Goal: Transaction & Acquisition: Purchase product/service

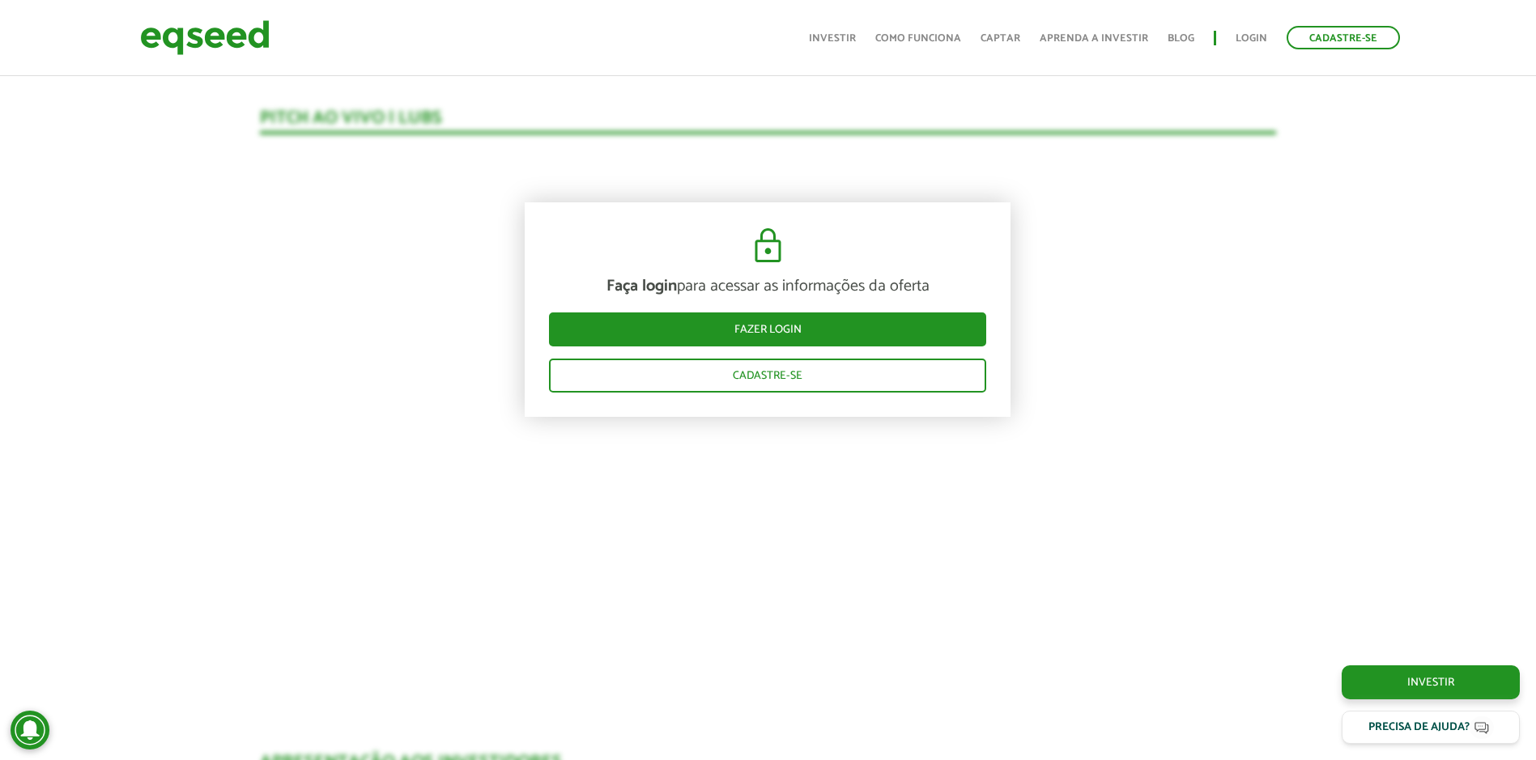
scroll to position [1717, 0]
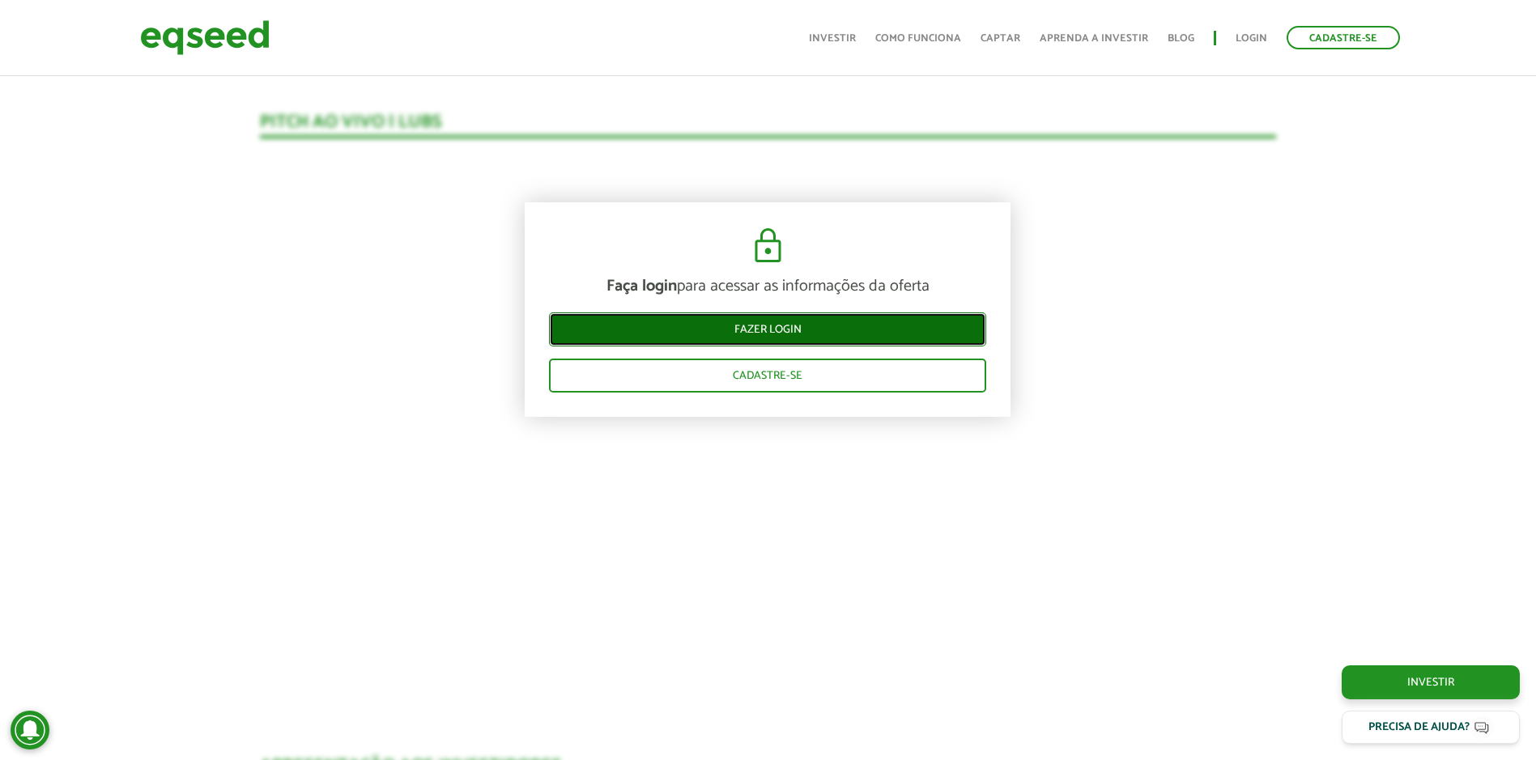
click at [831, 334] on link "Fazer login" at bounding box center [767, 330] width 437 height 34
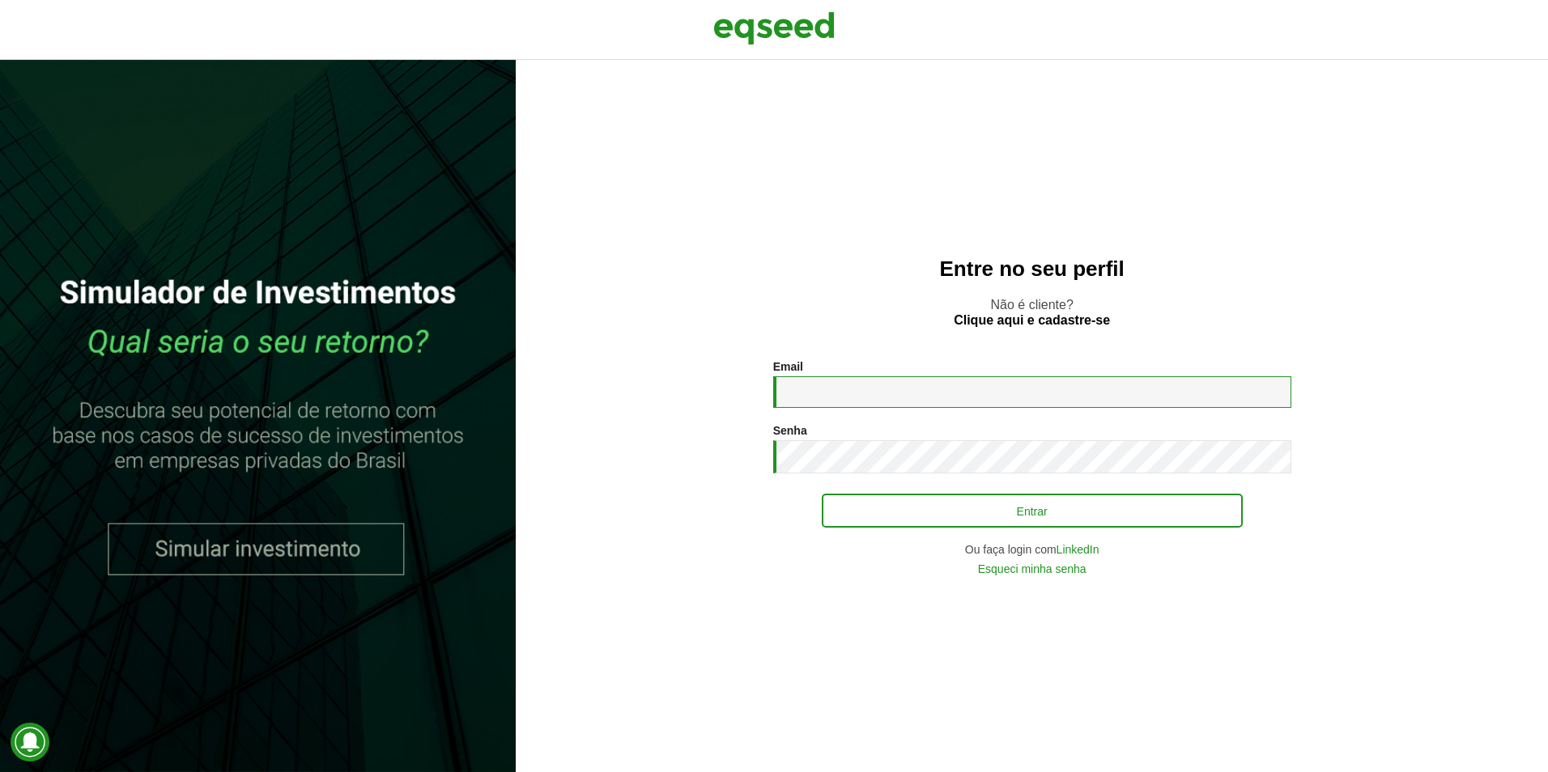
type input "**********"
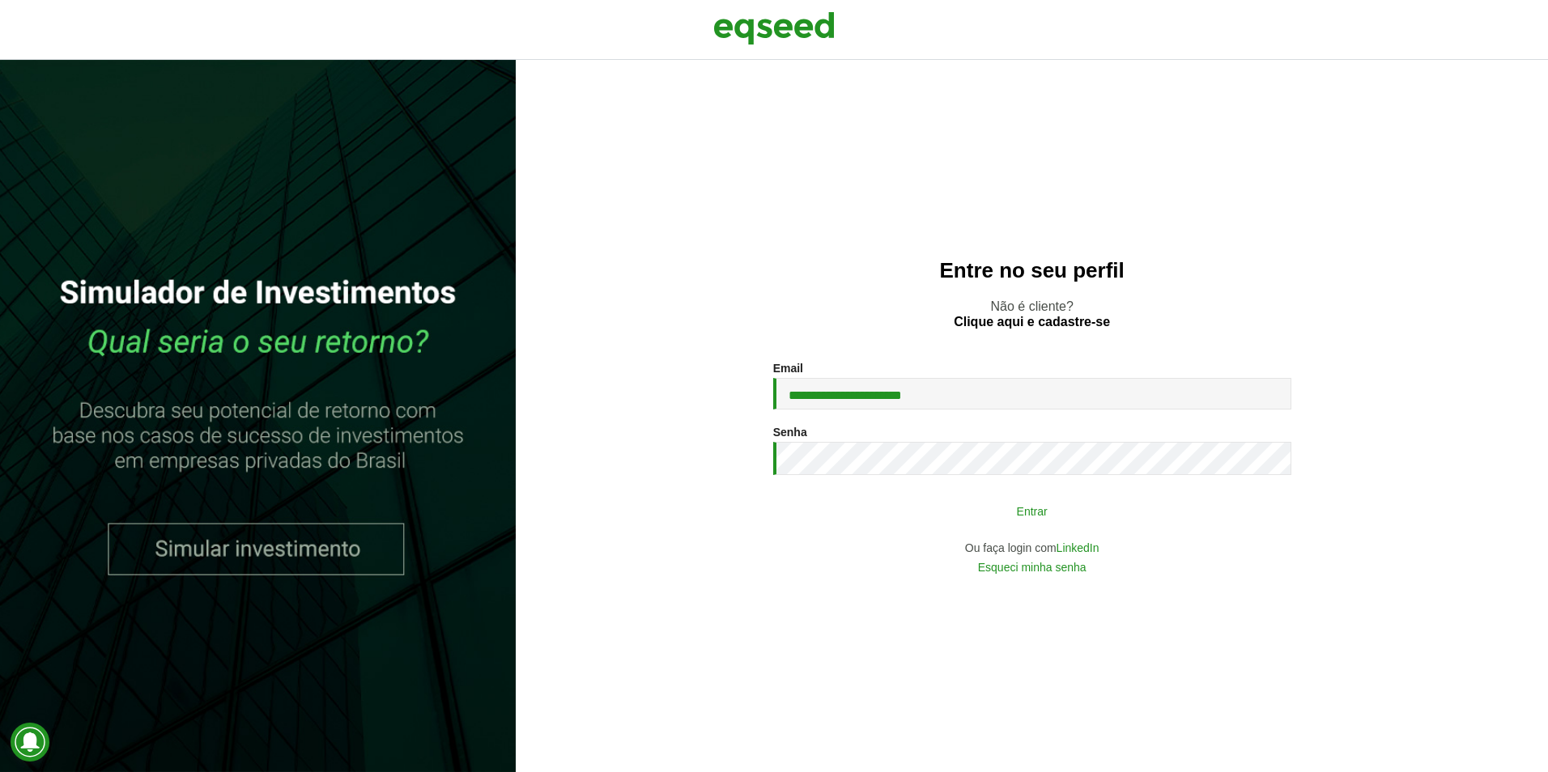
click at [976, 513] on button "Entrar" at bounding box center [1032, 511] width 421 height 31
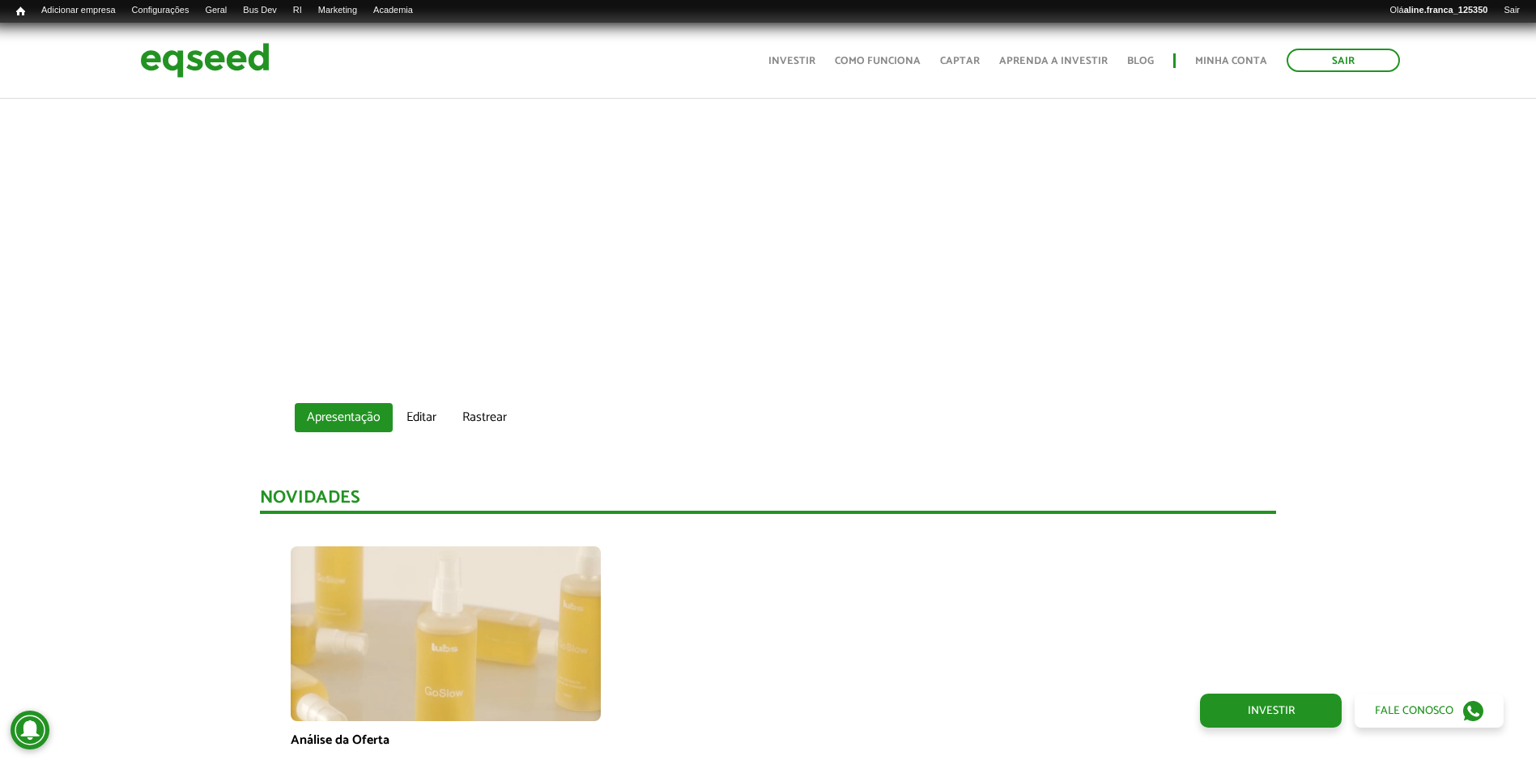
scroll to position [810, 0]
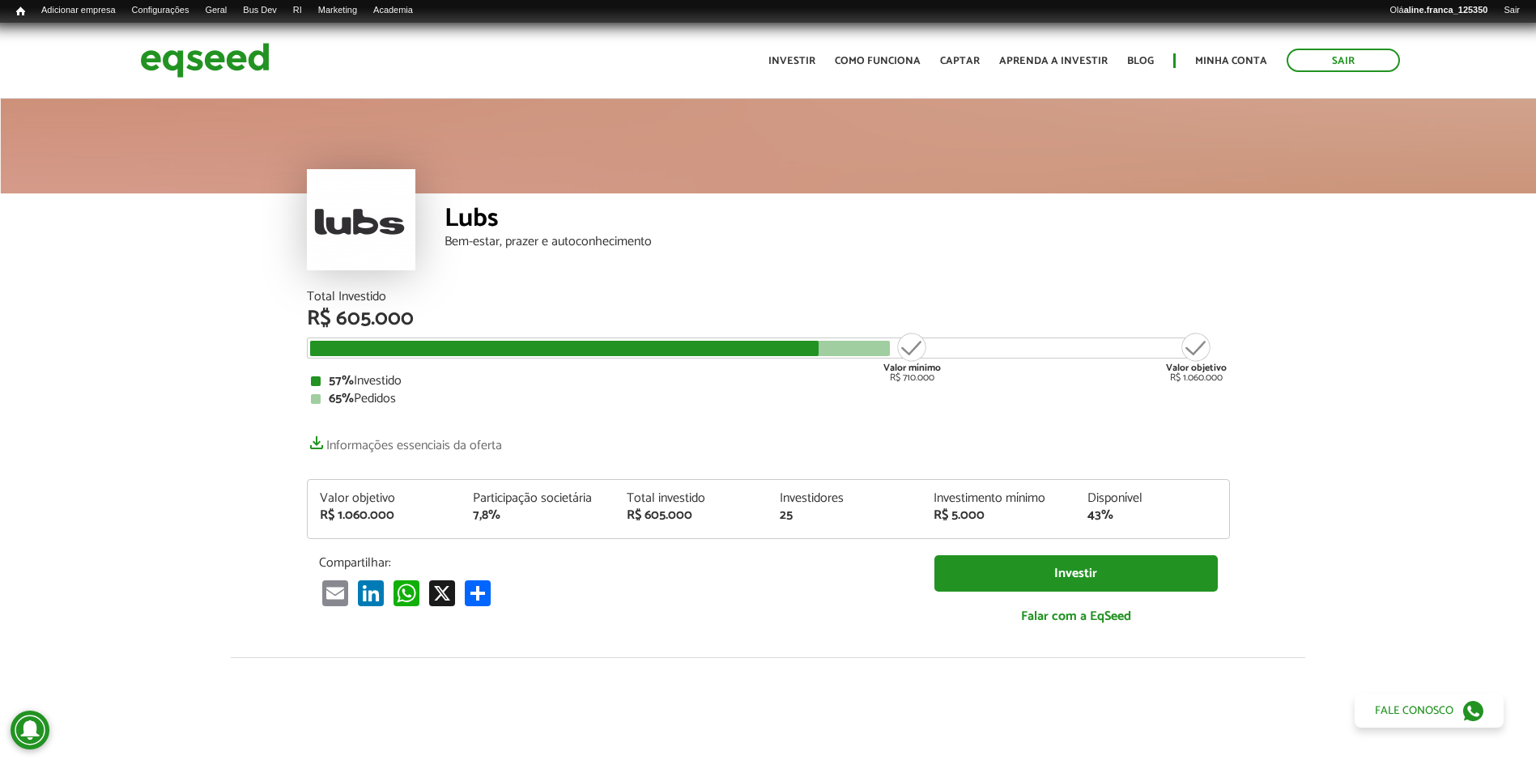
scroll to position [23, 0]
